Goal: Information Seeking & Learning: Check status

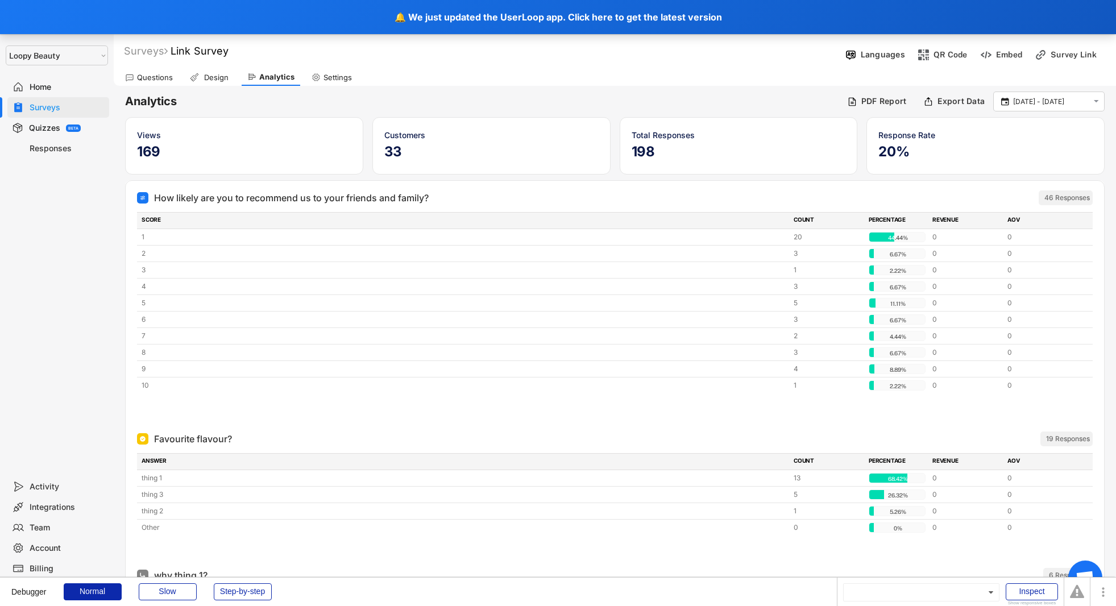
select select ""1348695171700984260__LOOKUP__1621425969652x687239840058835000""
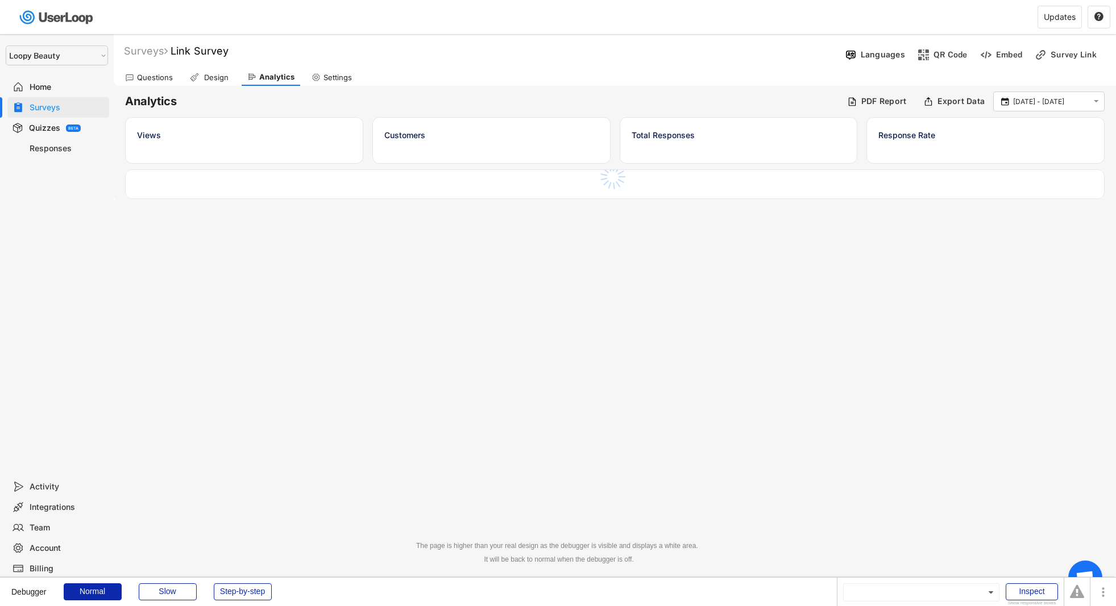
select select ""1348695171700984260__LOOKUP__1621425969652x687239840058835000""
